Goal: Task Accomplishment & Management: Manage account settings

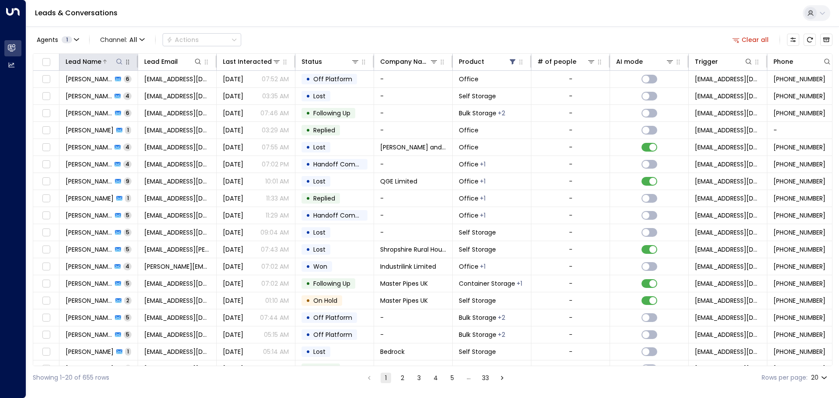
click at [120, 61] on icon at bounding box center [119, 61] width 7 height 7
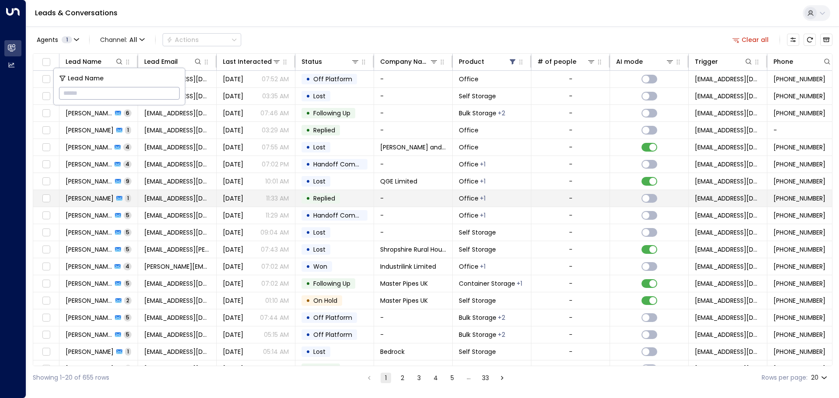
type input "**********"
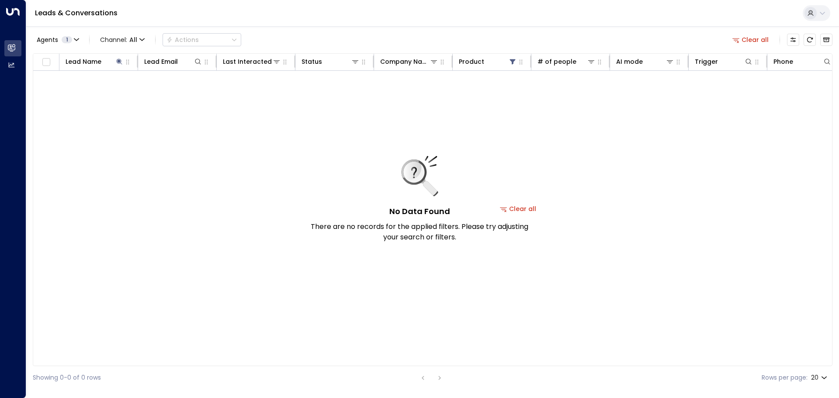
click at [523, 210] on div "No Data Found There are no records for the applied filters. Please try adjustin…" at bounding box center [419, 199] width 218 height 86
click at [120, 64] on icon at bounding box center [119, 61] width 7 height 7
click at [118, 62] on icon at bounding box center [119, 62] width 6 height 6
click at [213, 169] on div "No Data Found There are no records for the applied filters. Please try adjustin…" at bounding box center [518, 209] width 970 height 276
click at [531, 209] on button "Clear all" at bounding box center [518, 209] width 44 height 12
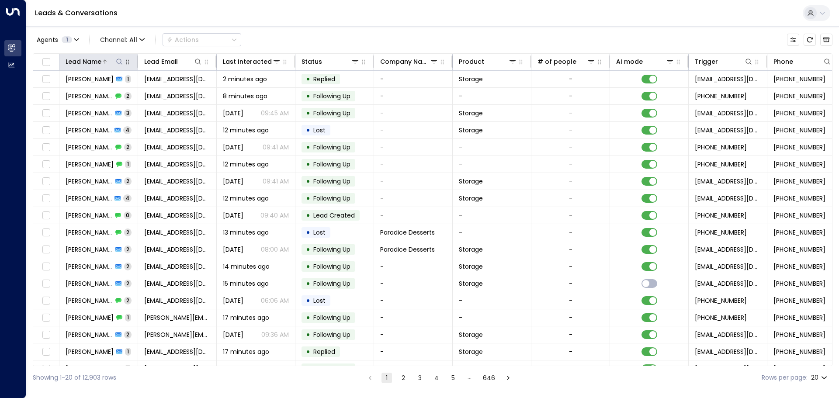
click at [121, 60] on icon at bounding box center [119, 61] width 7 height 7
type input "**********"
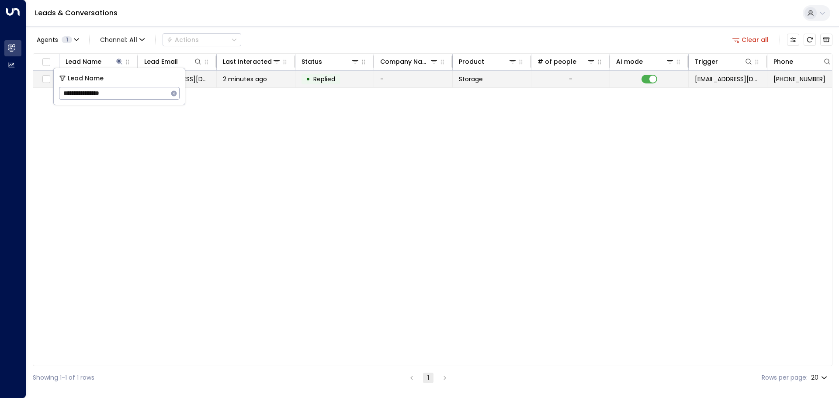
click at [231, 81] on span "2 minutes ago" at bounding box center [245, 79] width 44 height 9
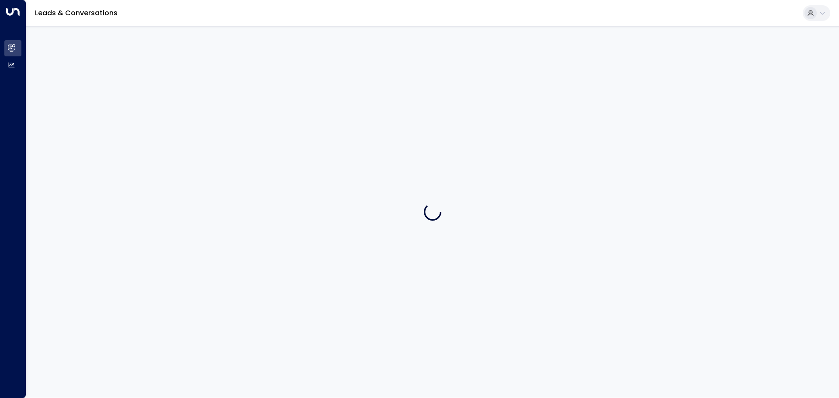
click at [231, 81] on div at bounding box center [432, 211] width 812 height 371
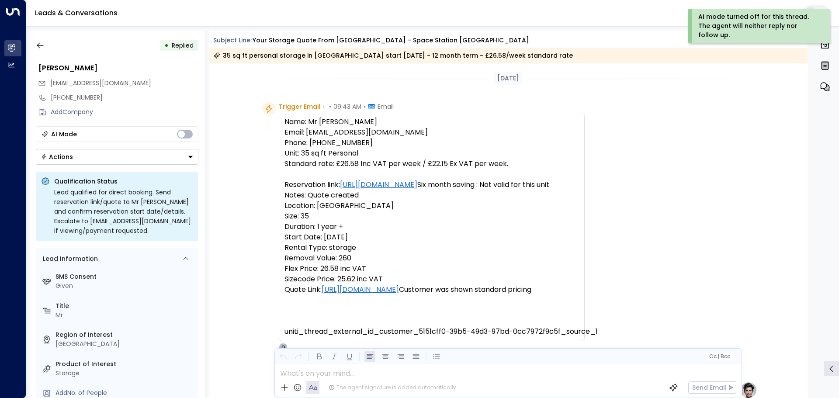
click at [186, 156] on button "Actions" at bounding box center [117, 157] width 162 height 16
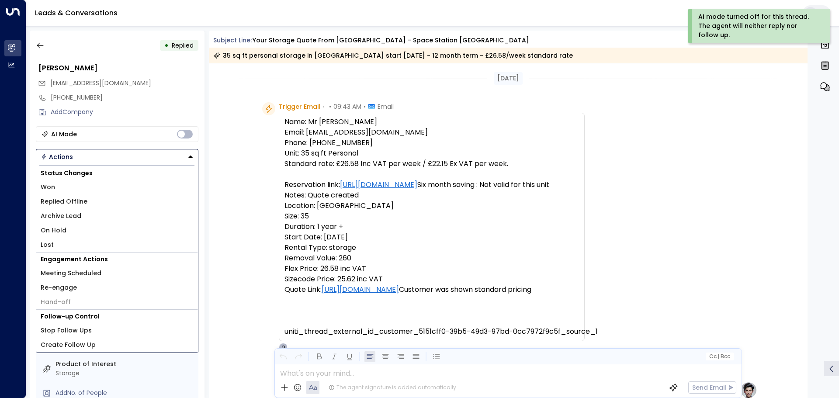
click at [72, 231] on li "On Hold" at bounding box center [117, 230] width 162 height 14
